Goal: Task Accomplishment & Management: Use online tool/utility

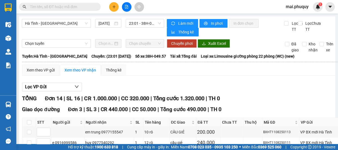
click at [112, 5] on icon "plus" at bounding box center [114, 7] width 4 height 4
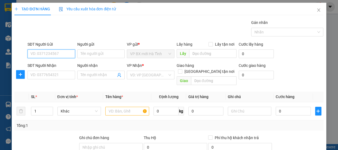
paste input "0942028907"
type input "0942028907"
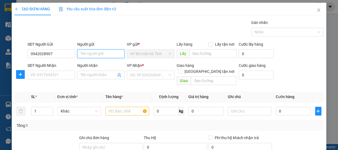
click at [92, 54] on input "Người gửi" at bounding box center [101, 54] width 48 height 9
type input "a"
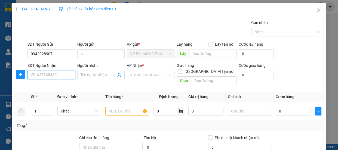
click at [44, 76] on input "SĐT Người Nhận" at bounding box center [51, 75] width 48 height 9
click at [66, 73] on input "SĐT Người Nhận" at bounding box center [51, 75] width 48 height 9
type input "0813484976"
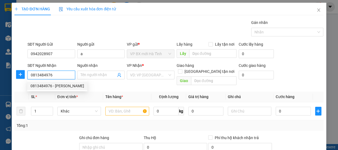
click at [60, 86] on div "0813484976 - [PERSON_NAME]" at bounding box center [57, 86] width 54 height 6
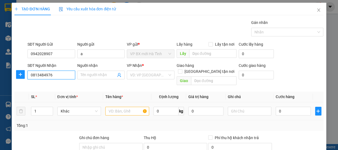
type input "[PERSON_NAME]"
type input "0813484976"
click at [114, 107] on input "text" at bounding box center [127, 111] width 44 height 9
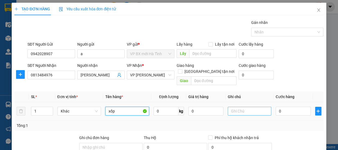
type input "xốp"
click at [234, 107] on input "text" at bounding box center [250, 111] width 44 height 9
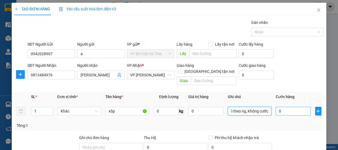
type input "Hàng đi theo ng, Không cước"
click at [277, 107] on input "0" at bounding box center [293, 111] width 35 height 9
type input "1"
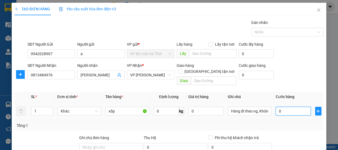
type input "1"
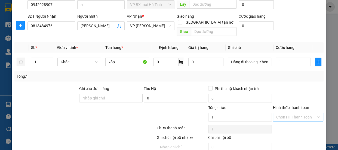
type input "1.000"
click at [285, 113] on input "Hình thức thanh toán" at bounding box center [296, 117] width 40 height 8
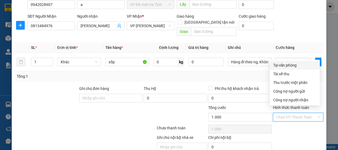
click at [281, 66] on div "Tại văn phòng" at bounding box center [295, 65] width 44 height 6
type input "0"
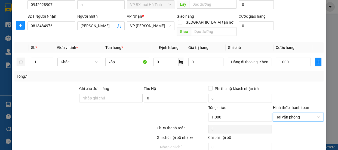
scroll to position [68, 0]
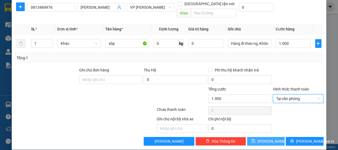
click at [266, 139] on span "[PERSON_NAME]" at bounding box center [271, 142] width 29 height 6
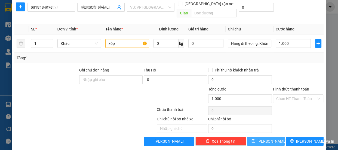
type input "0"
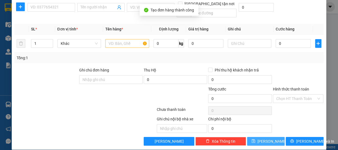
scroll to position [0, 0]
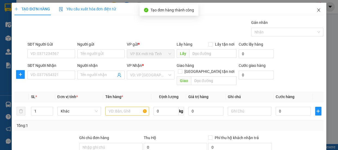
drag, startPoint x: 315, startPoint y: 10, endPoint x: 0, endPoint y: 44, distance: 316.4
click at [316, 10] on icon "close" at bounding box center [318, 10] width 4 height 4
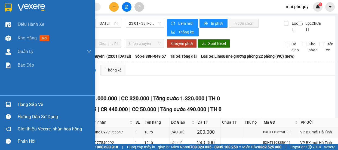
click at [9, 6] on img at bounding box center [8, 8] width 7 height 8
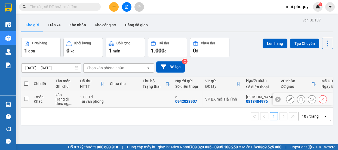
click at [27, 98] on input "checkbox" at bounding box center [26, 99] width 4 height 4
checkbox input "true"
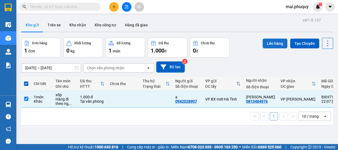
click at [267, 43] on button "Lên hàng" at bounding box center [275, 44] width 25 height 10
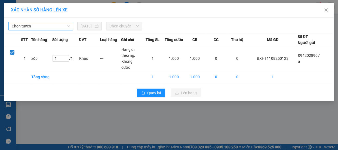
drag, startPoint x: 42, startPoint y: 24, endPoint x: 38, endPoint y: 30, distance: 7.8
click at [42, 24] on span "Chọn tuyến" at bounding box center [41, 26] width 58 height 8
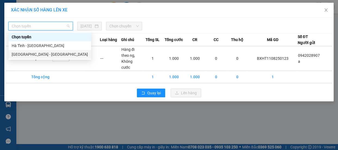
click at [25, 45] on div "Hà Tĩnh - [GEOGRAPHIC_DATA]" at bounding box center [50, 46] width 76 height 6
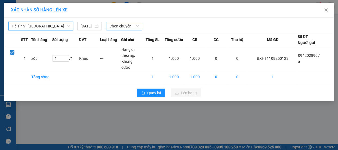
click at [128, 27] on span "Chọn chuyến" at bounding box center [123, 26] width 29 height 8
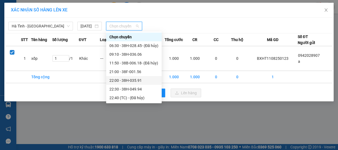
scroll to position [17, 0]
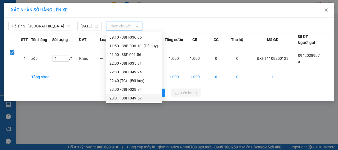
click at [139, 98] on div "23:01 - 38H-049.57" at bounding box center [133, 98] width 49 height 6
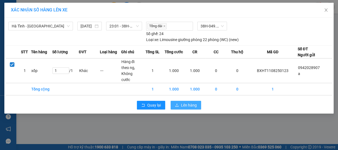
click at [181, 102] on span "Lên hàng" at bounding box center [189, 105] width 16 height 6
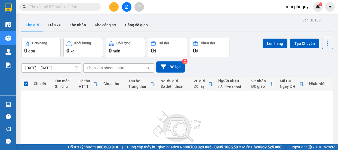
click at [129, 5] on button at bounding box center [127, 7] width 10 height 10
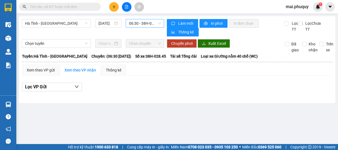
click at [145, 26] on span "06:30 - 38H-028.45 - (Đã hủy)" at bounding box center [145, 23] width 32 height 8
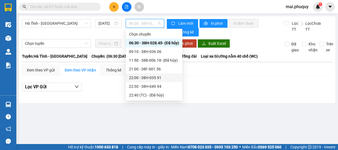
scroll to position [17, 0]
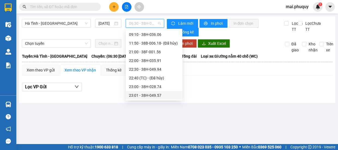
click at [155, 93] on div "23:01 - 38H-049.57" at bounding box center [154, 96] width 50 height 6
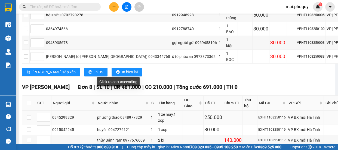
scroll to position [296, 0]
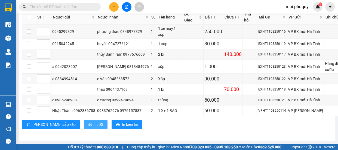
click at [94, 126] on span "In DS" at bounding box center [98, 125] width 9 height 6
